Goal: Communication & Community: Answer question/provide support

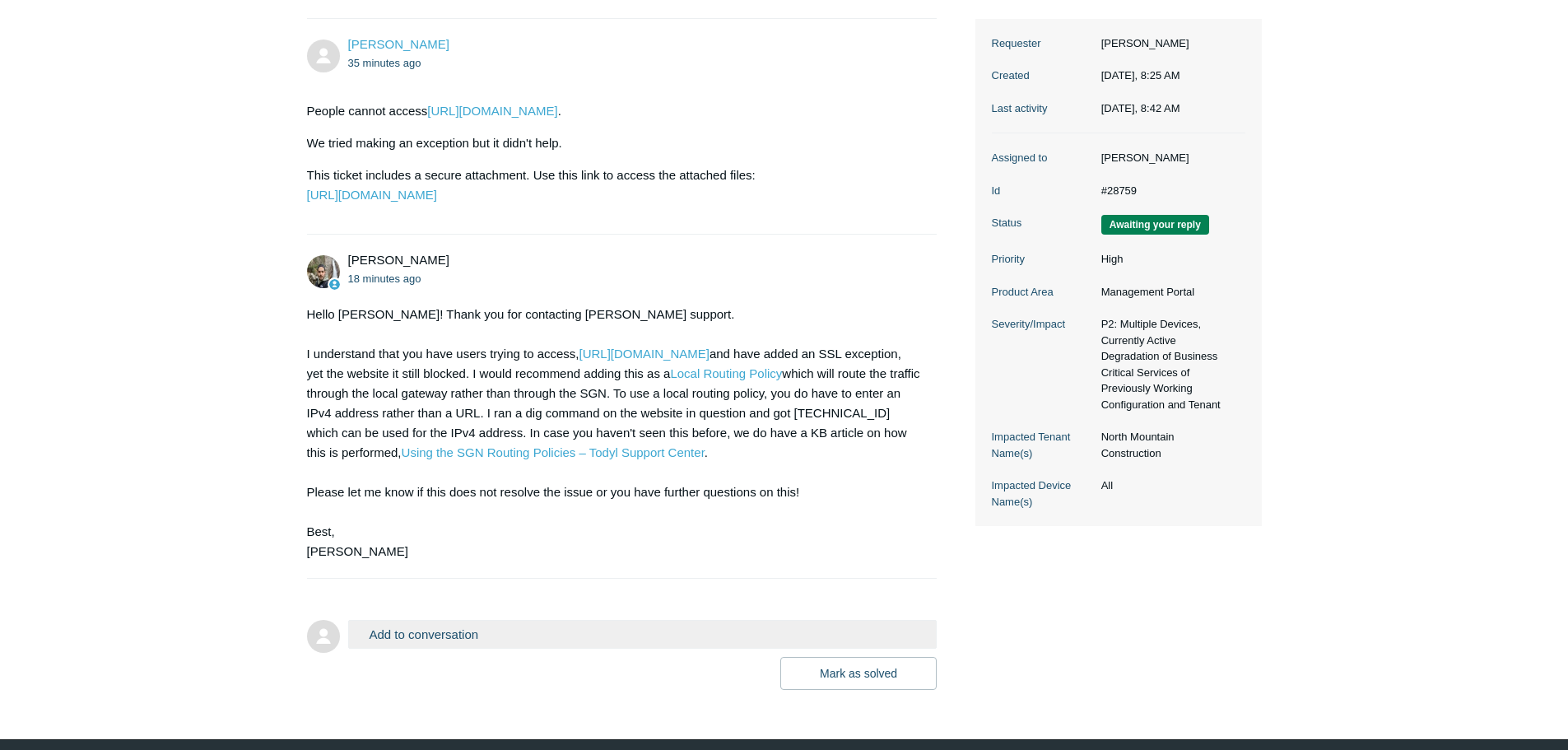
scroll to position [247, 0]
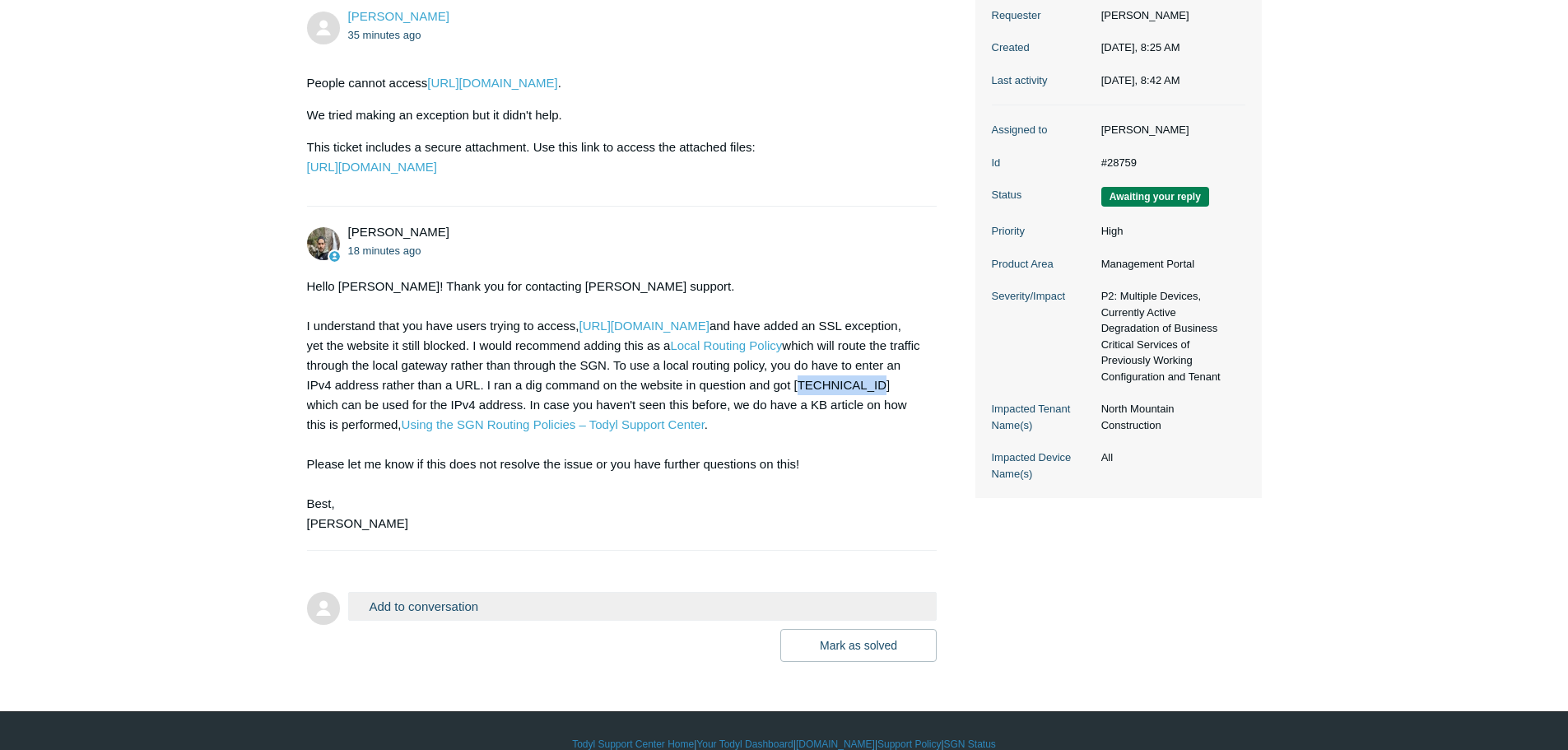
drag, startPoint x: 862, startPoint y: 423, endPoint x: 793, endPoint y: 430, distance: 69.4
click at [793, 430] on div "Hello [PERSON_NAME]! Thank you for contacting [PERSON_NAME] support. I understa…" at bounding box center [614, 405] width 614 height 257
copy div "[TECHNICAL_ID]"
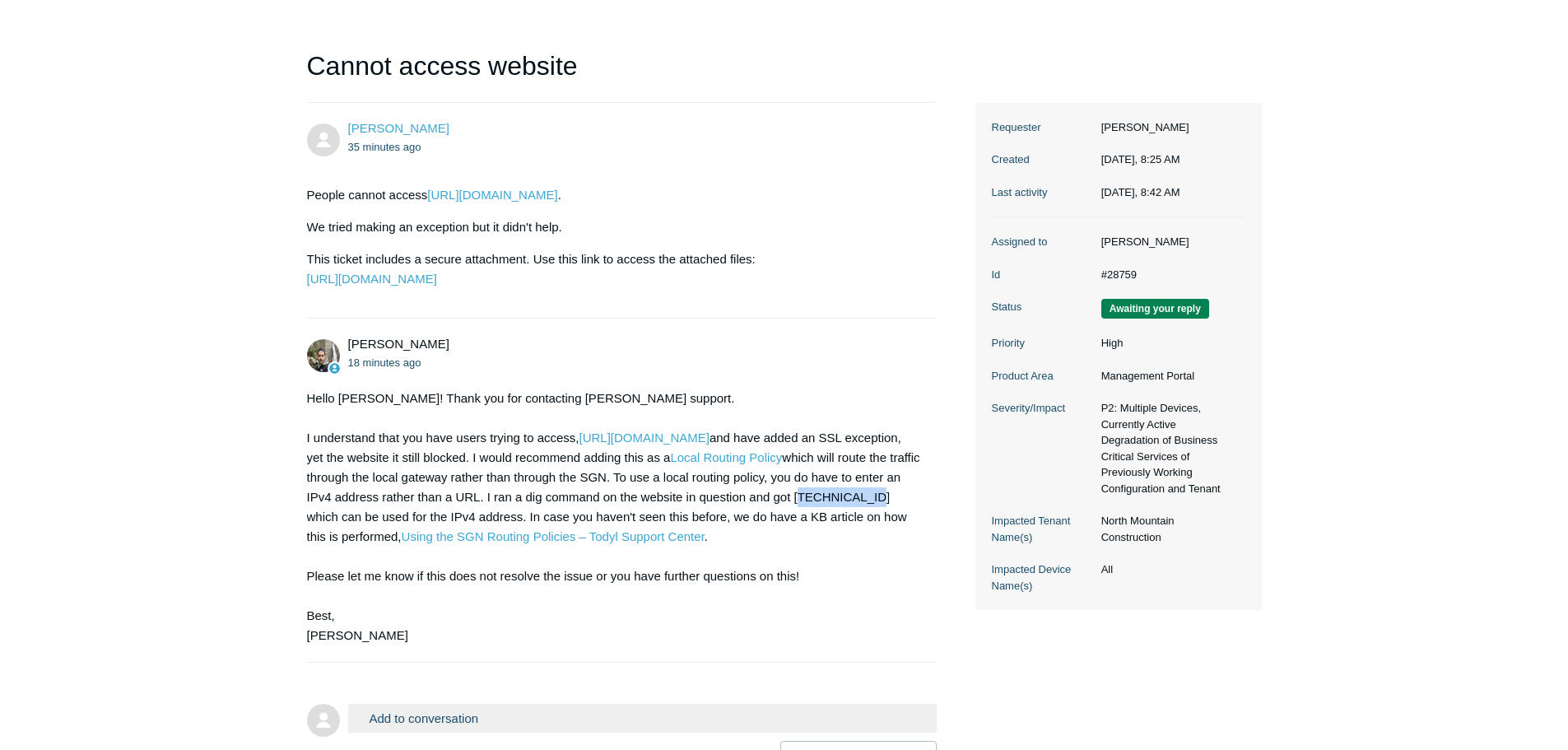
scroll to position [313, 0]
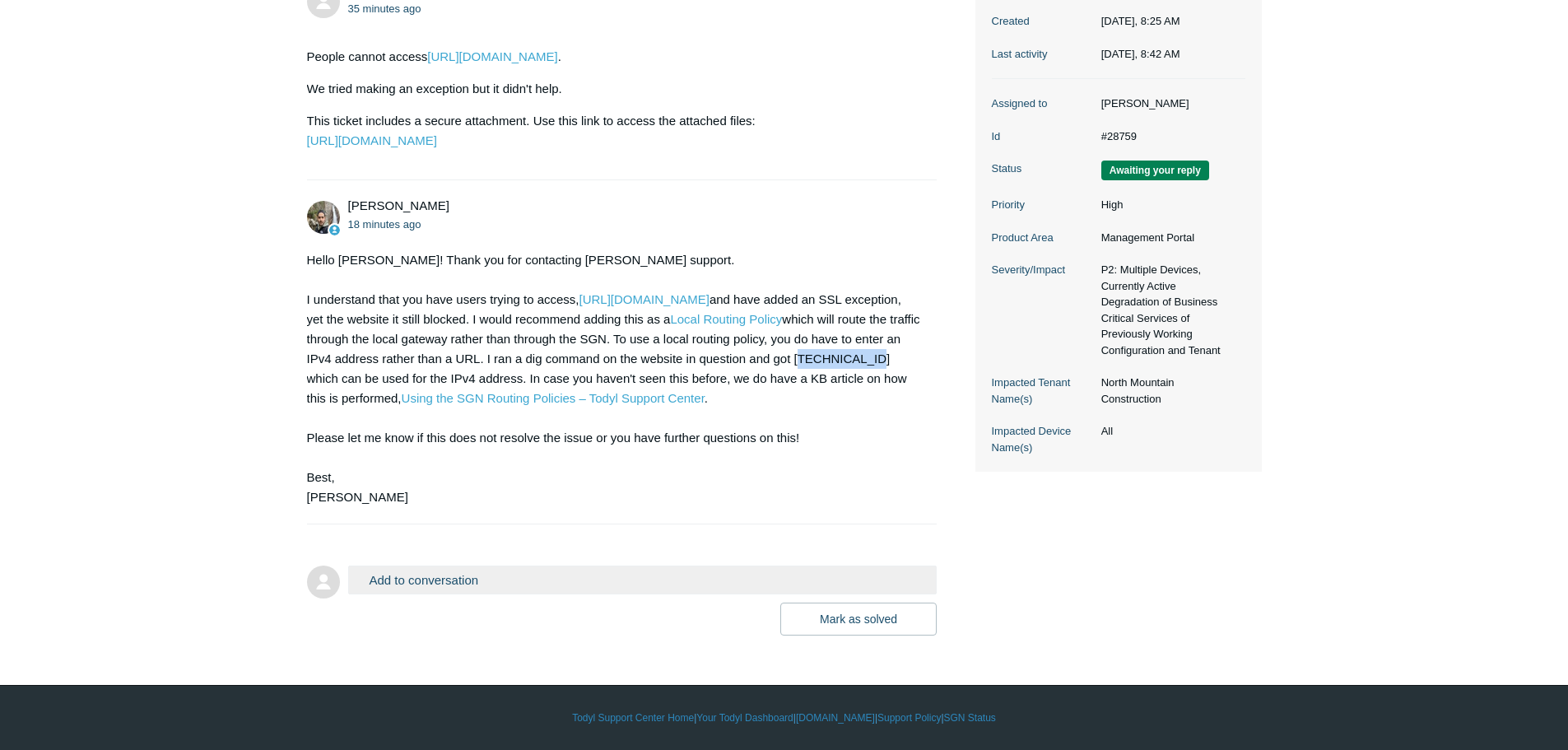
click at [410, 577] on button "Add to conversation" at bounding box center [642, 579] width 590 height 29
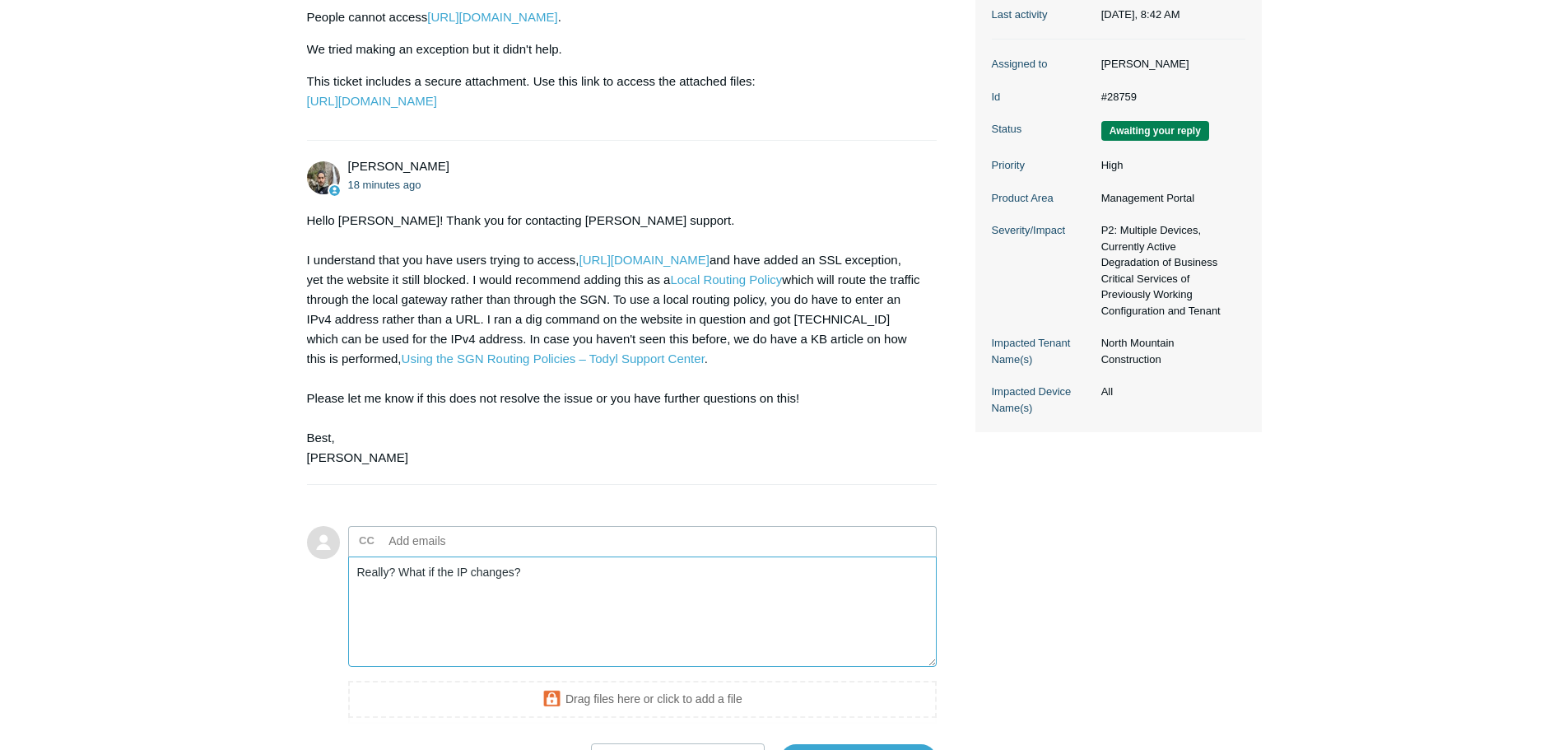
click at [567, 614] on textarea "Really? What if the IP changes?" at bounding box center [642, 612] width 590 height 111
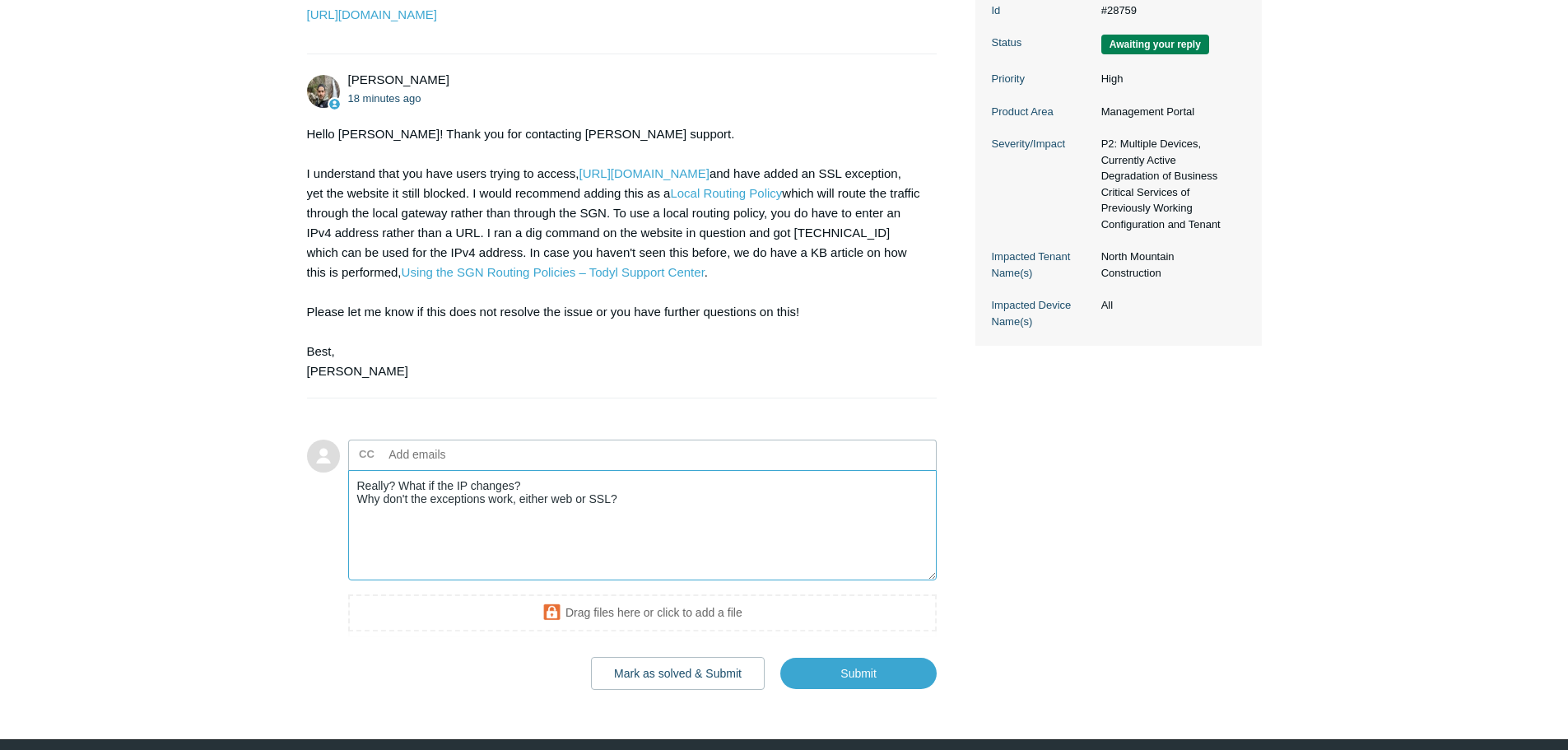
scroll to position [477, 0]
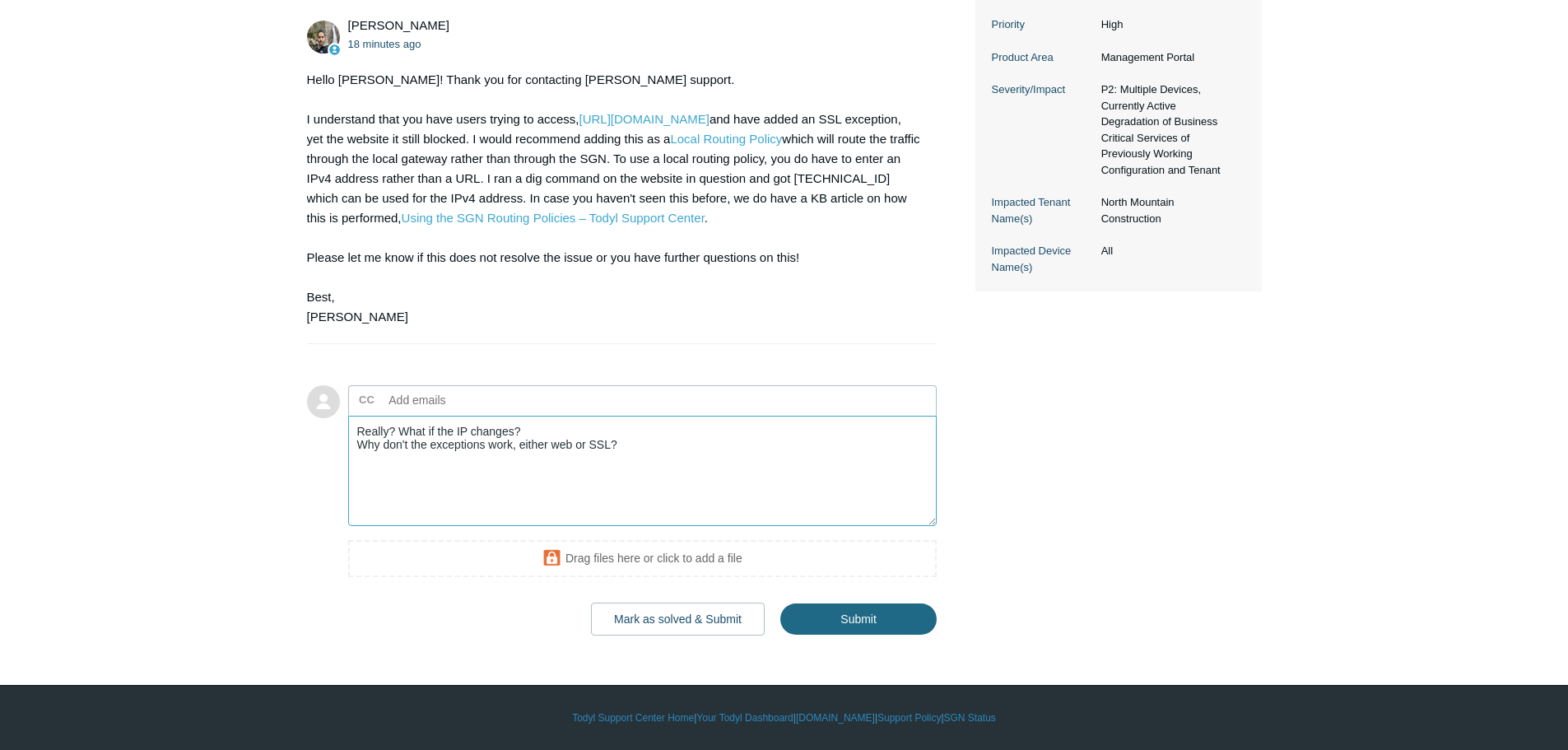
type textarea "Really? What if the IP changes? Why don't the exceptions work, either web or SS…"
click at [879, 635] on input "Submit" at bounding box center [858, 618] width 156 height 32
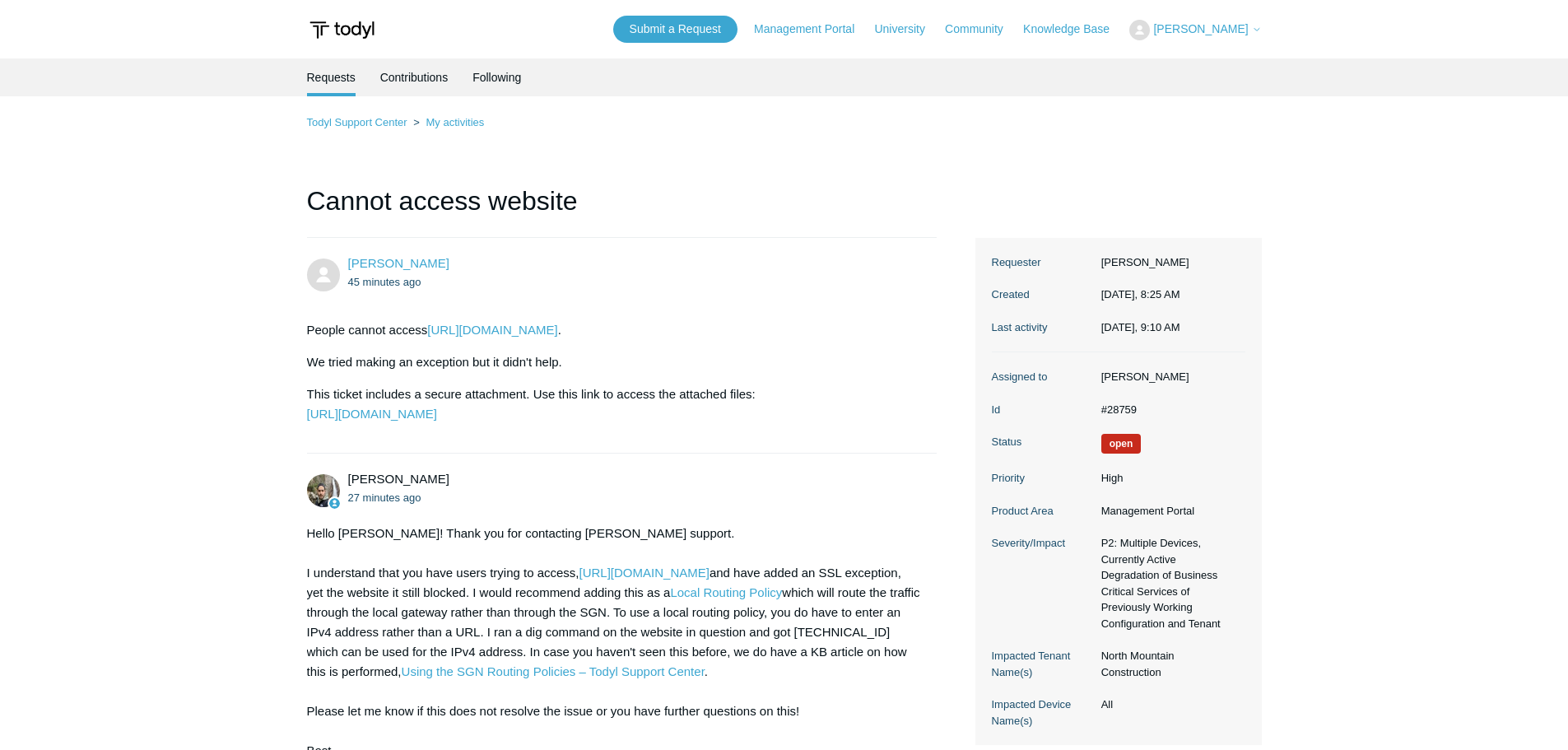
scroll to position [464, 0]
